Goal: Information Seeking & Learning: Check status

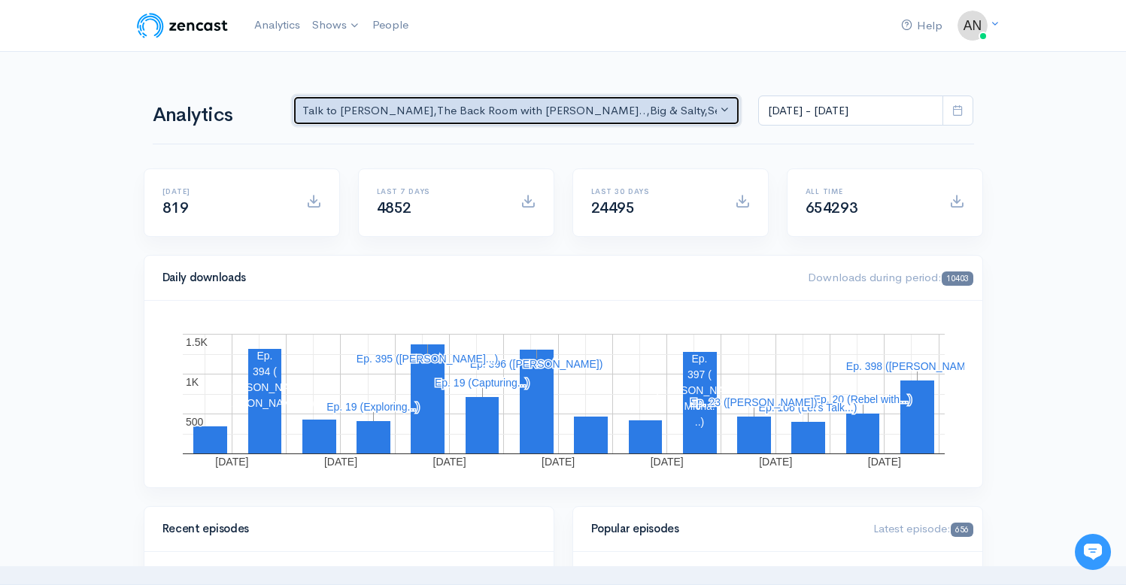
click at [703, 118] on div "Talk to [PERSON_NAME] , The Back Room with [PERSON_NAME].. , Big & Salty , Seri…" at bounding box center [509, 110] width 415 height 17
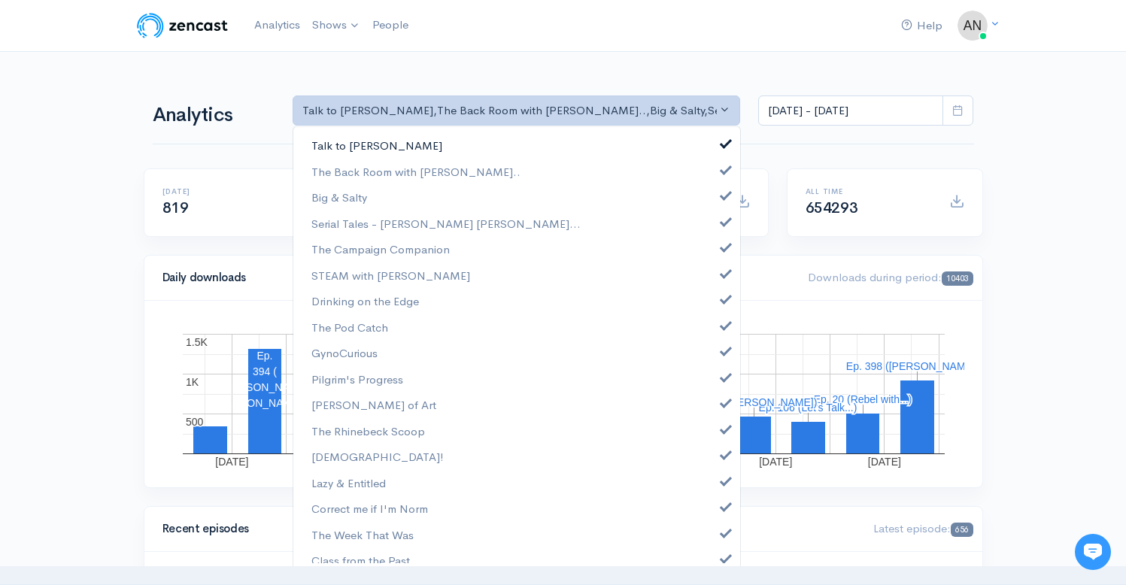
click at [719, 150] on link "Talk to [PERSON_NAME]" at bounding box center [516, 145] width 447 height 26
select select "10316"
click at [721, 193] on link "Big & Salty" at bounding box center [516, 197] width 447 height 26
click at [717, 230] on link "Serial Tales - [PERSON_NAME] [PERSON_NAME]..." at bounding box center [516, 224] width 447 height 26
click at [716, 254] on link "The Campaign Companion" at bounding box center [516, 249] width 447 height 26
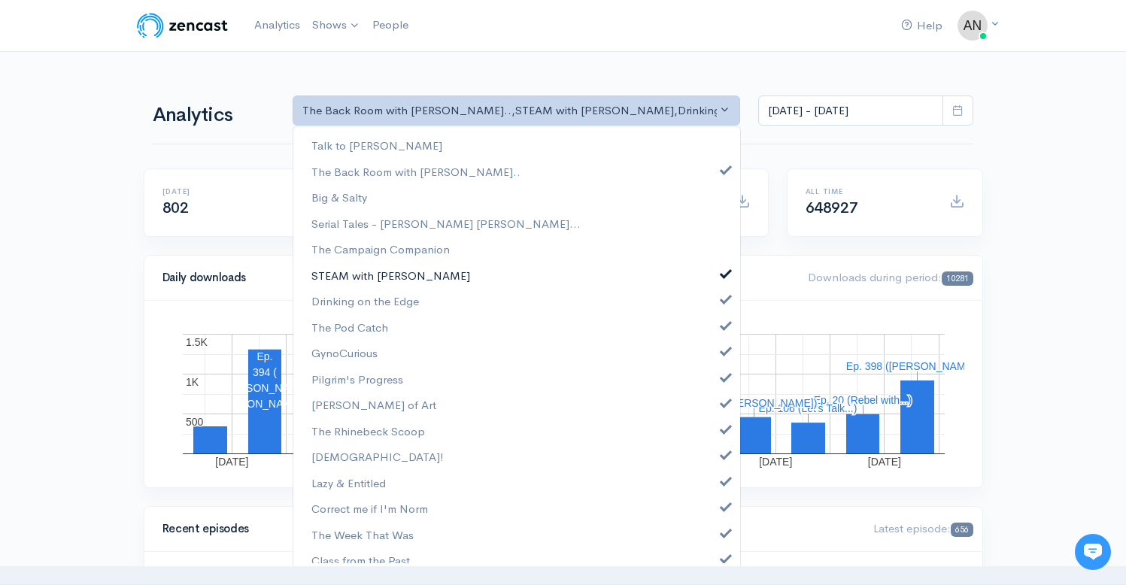
click at [723, 277] on span at bounding box center [726, 271] width 6 height 11
click at [716, 304] on link "Drinking on the Edge" at bounding box center [516, 301] width 447 height 26
click at [723, 325] on span at bounding box center [726, 323] width 6 height 11
click at [723, 348] on span at bounding box center [726, 349] width 6 height 11
click at [723, 375] on span at bounding box center [726, 375] width 6 height 11
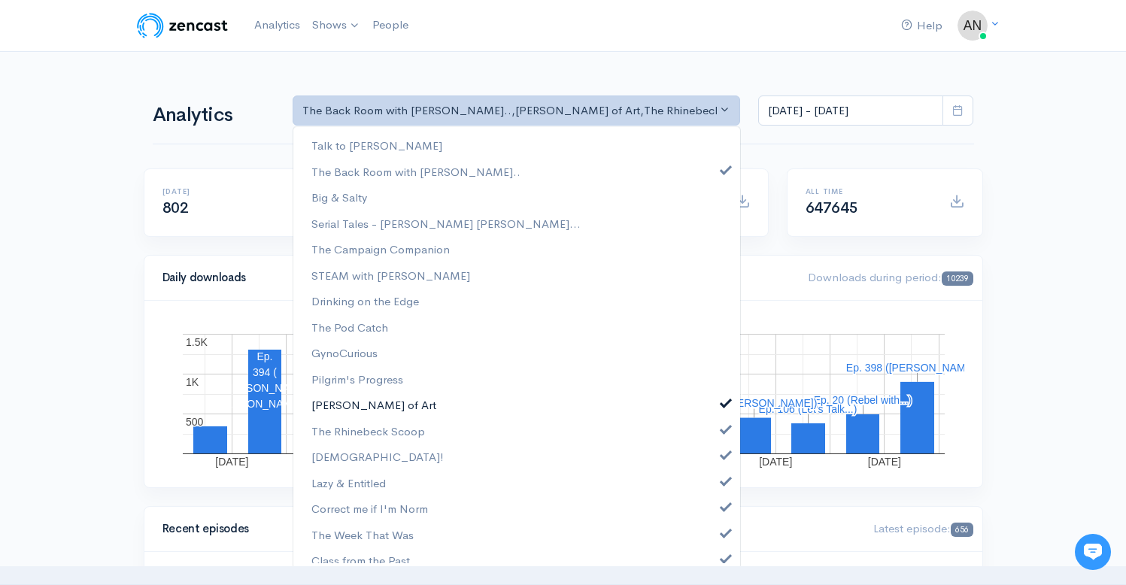
click at [714, 408] on link "[PERSON_NAME] of Art" at bounding box center [516, 405] width 447 height 26
click at [723, 430] on span at bounding box center [726, 427] width 6 height 11
click at [723, 454] on span at bounding box center [726, 453] width 6 height 11
click at [712, 487] on link "Lazy & Entitled" at bounding box center [516, 483] width 447 height 26
click at [713, 513] on link "Correct me if I'm Norm" at bounding box center [516, 509] width 447 height 26
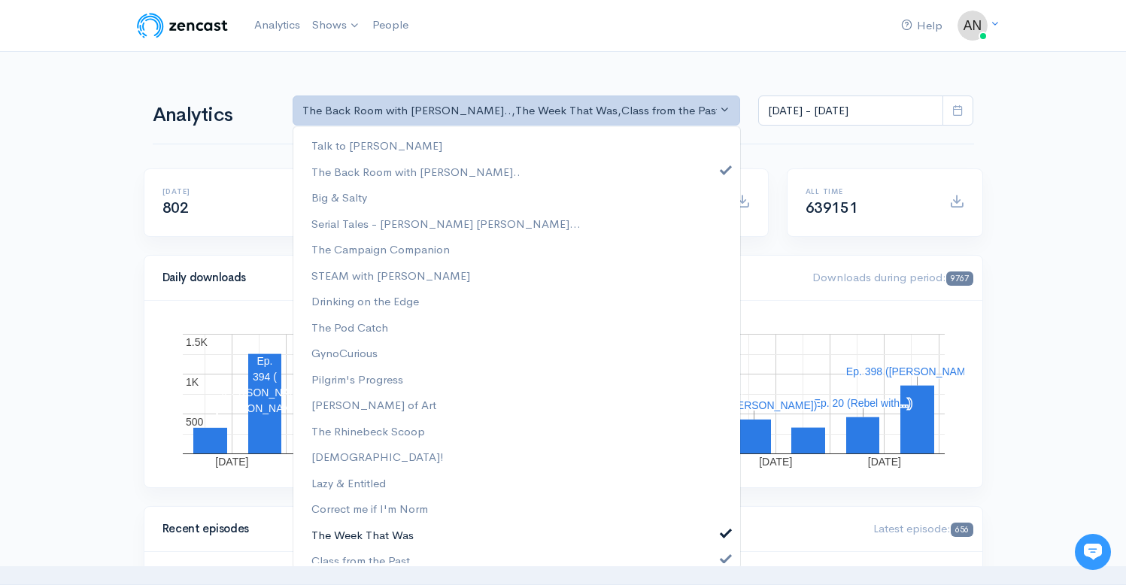
click at [713, 539] on link "The Week That Was" at bounding box center [516, 535] width 447 height 26
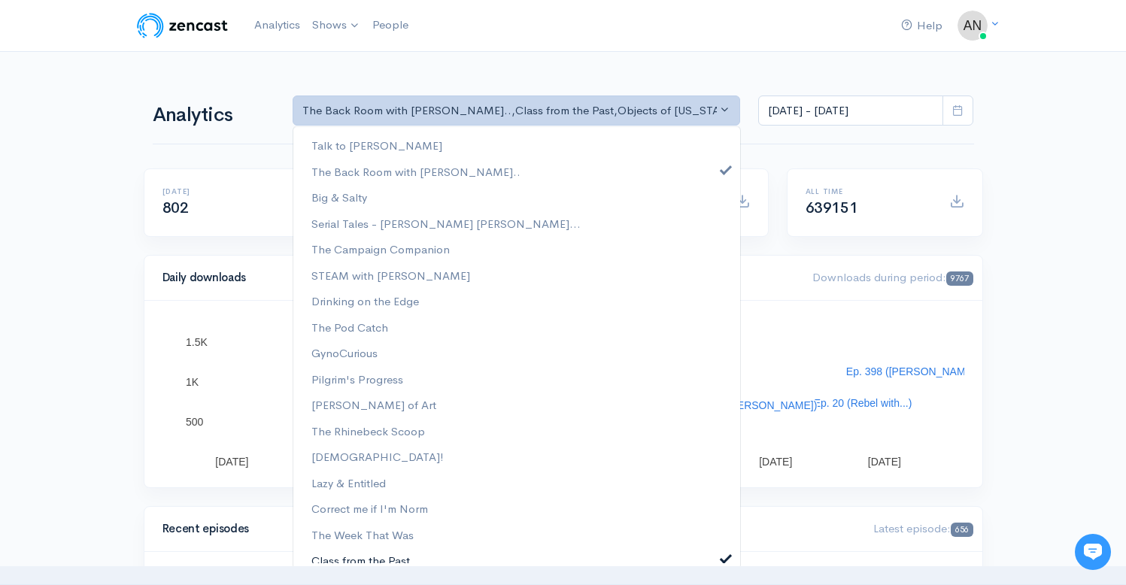
click at [723, 557] on span at bounding box center [726, 556] width 6 height 11
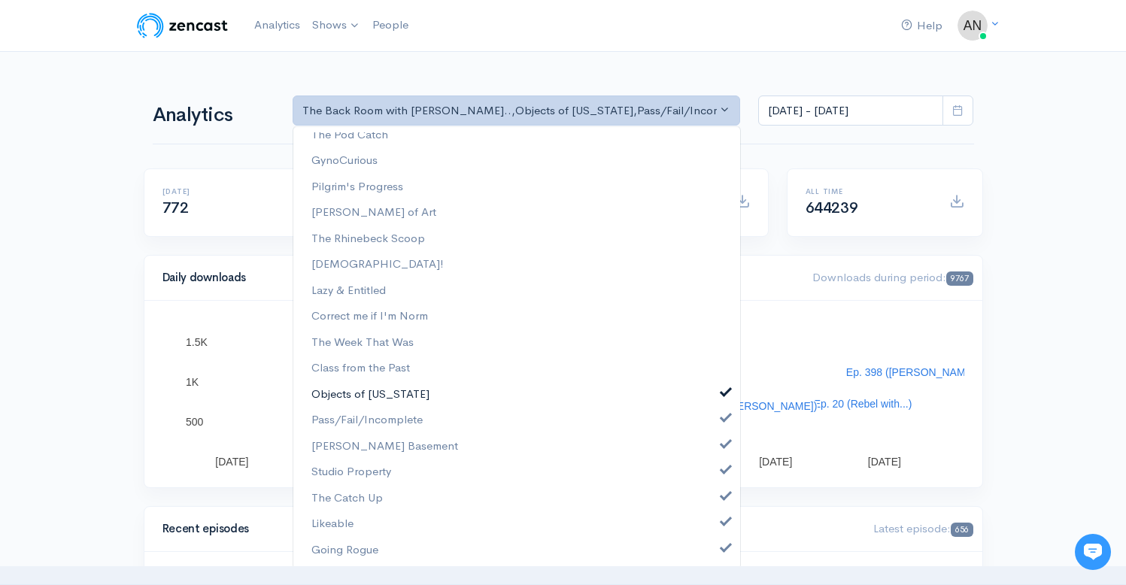
click at [723, 390] on span at bounding box center [726, 390] width 6 height 11
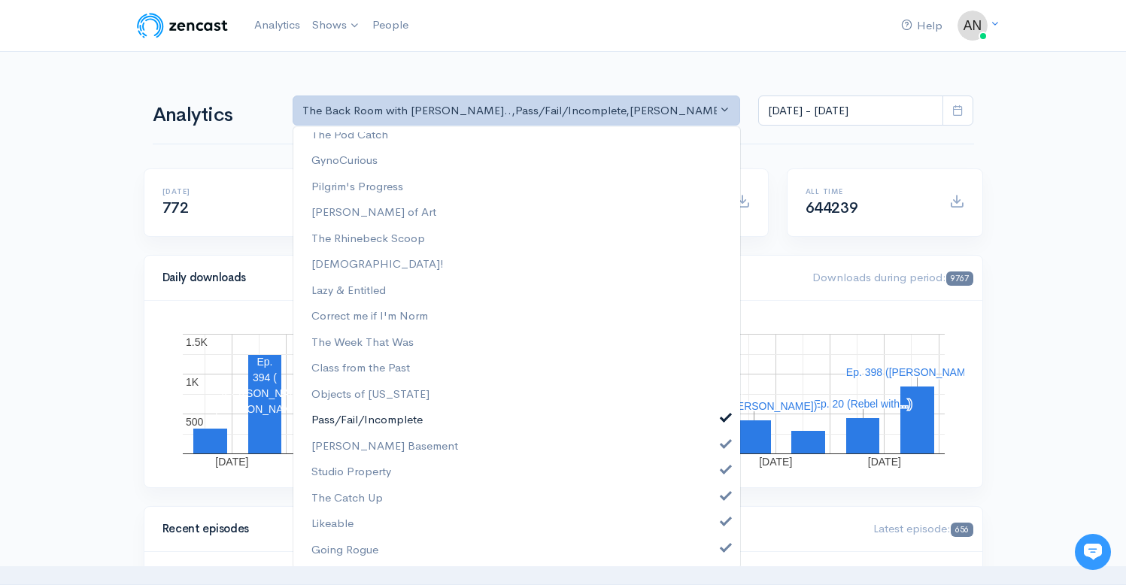
click at [723, 417] on span at bounding box center [726, 416] width 6 height 11
click at [723, 448] on span at bounding box center [726, 442] width 6 height 11
click at [716, 476] on link "Studio Property" at bounding box center [516, 472] width 447 height 26
click at [715, 502] on link "The Catch Up" at bounding box center [516, 498] width 447 height 26
click at [723, 526] on span at bounding box center [726, 520] width 6 height 11
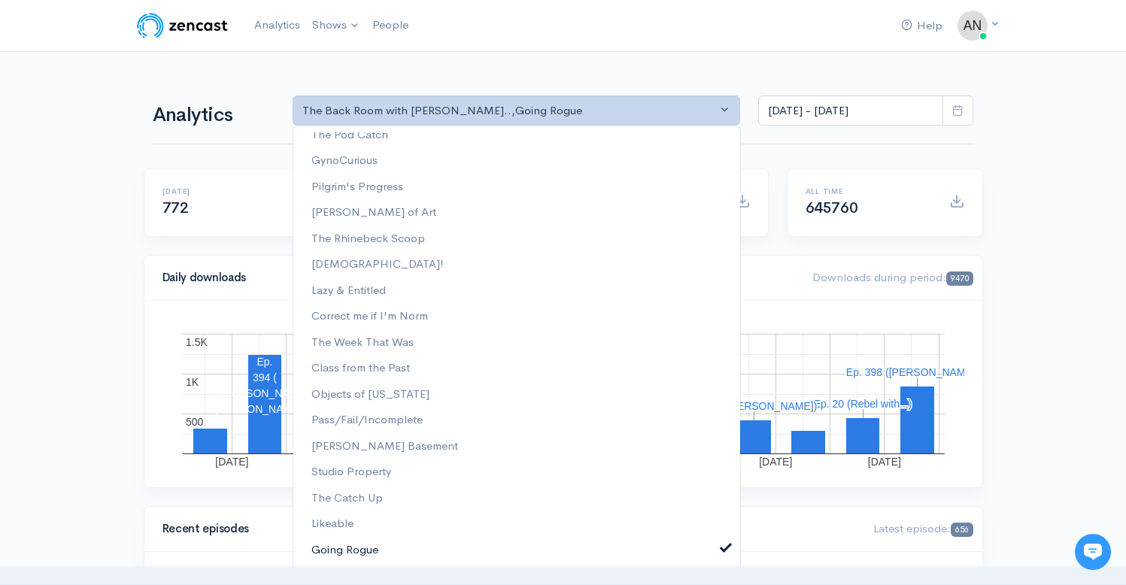
click at [723, 548] on span at bounding box center [726, 546] width 6 height 11
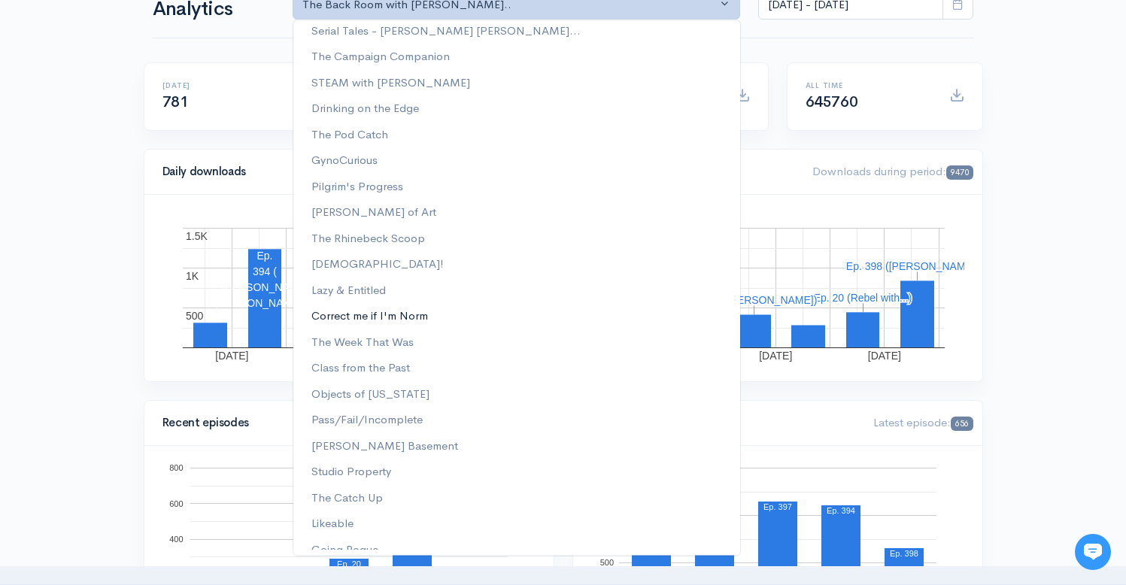
scroll to position [129, 0]
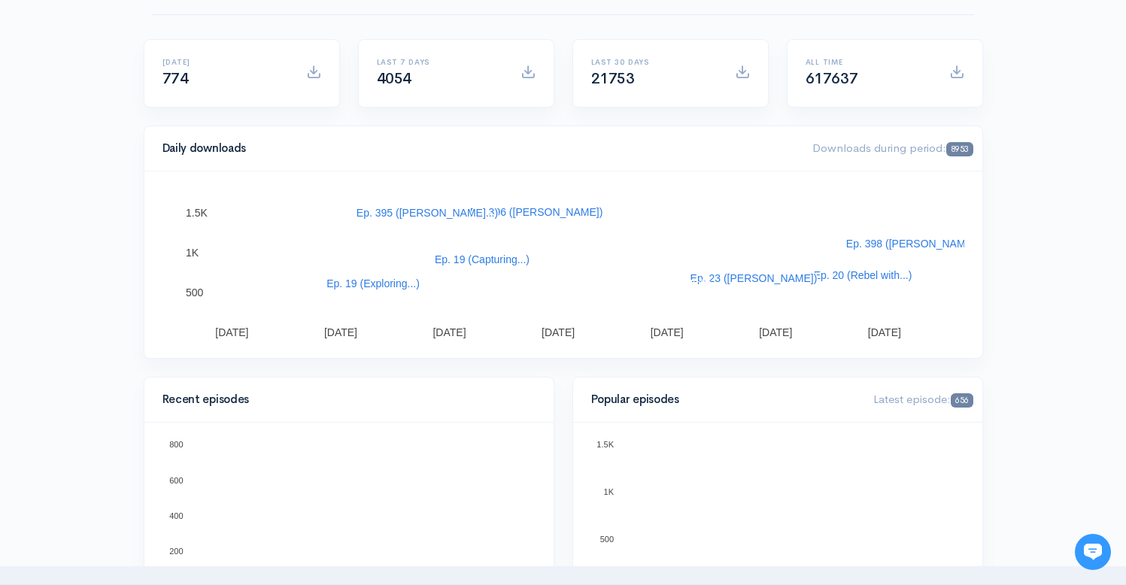
scroll to position [0, 0]
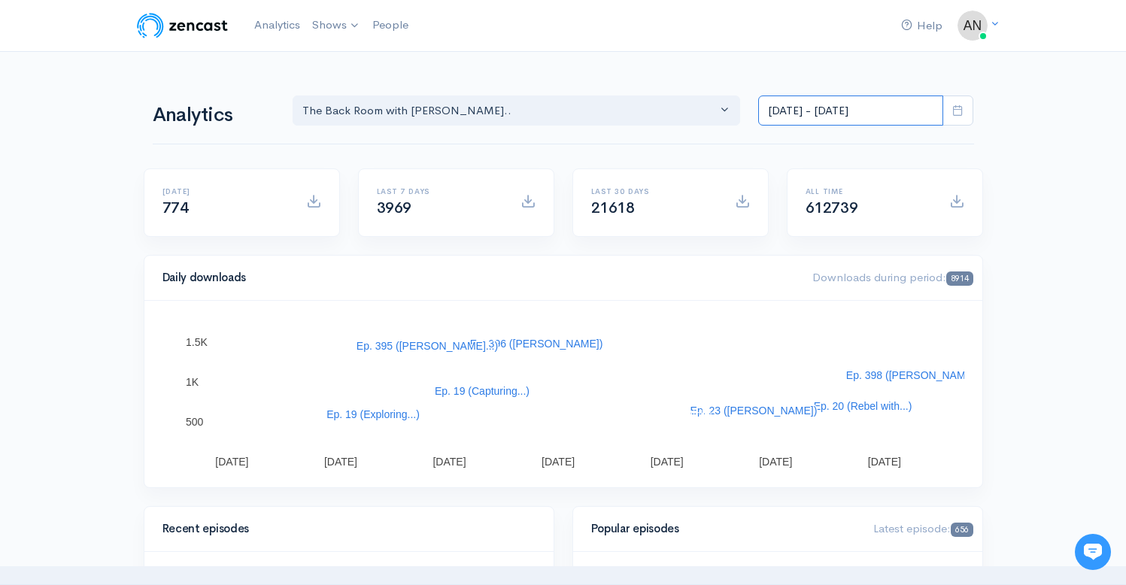
click at [848, 117] on input "[DATE] - [DATE]" at bounding box center [850, 111] width 185 height 31
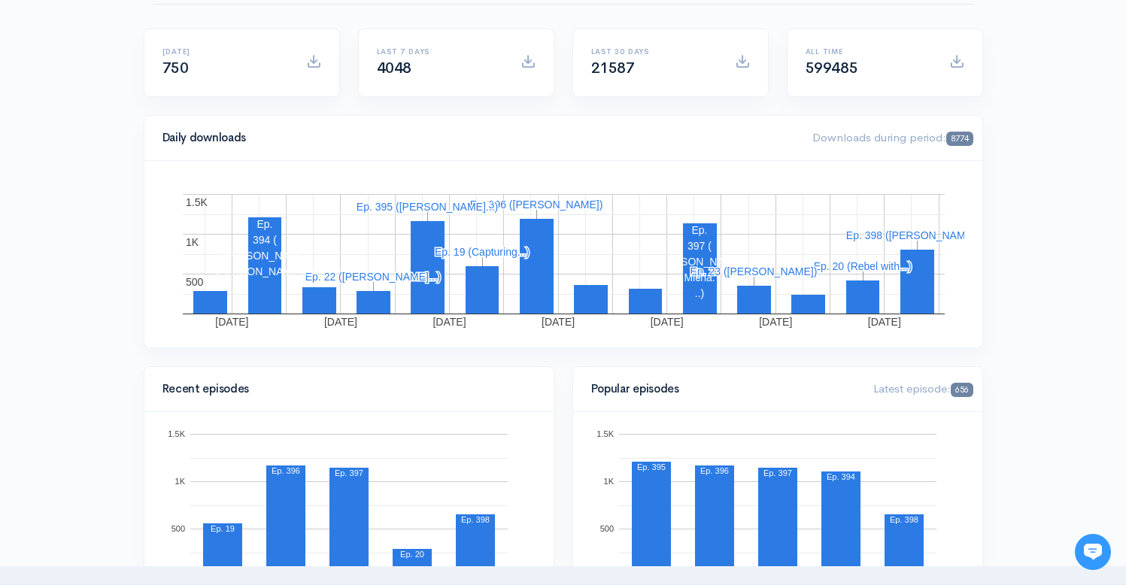
scroll to position [14, 0]
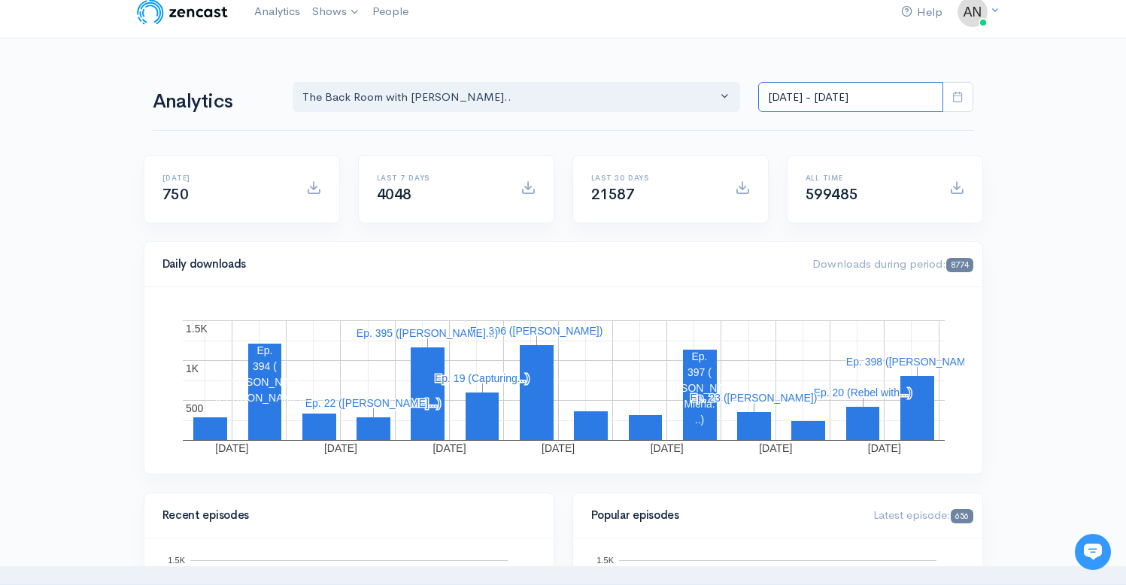
click at [822, 94] on input "[DATE] - [DATE]" at bounding box center [850, 97] width 185 height 31
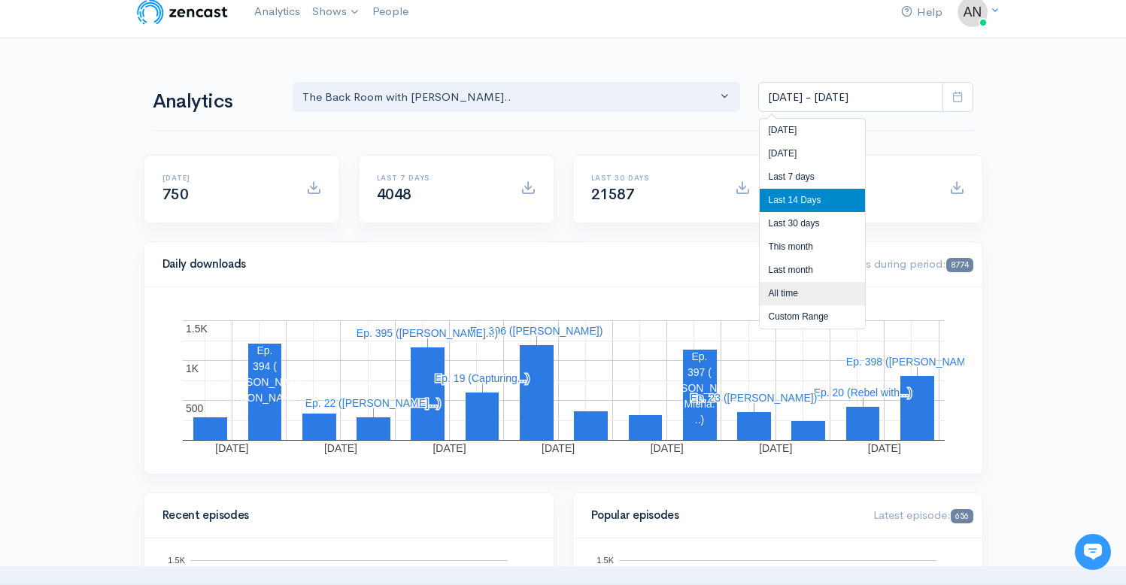
click at [788, 297] on li "All time" at bounding box center [812, 293] width 105 height 23
type input "[DATE] - [DATE]"
